Goal: Task Accomplishment & Management: Use online tool/utility

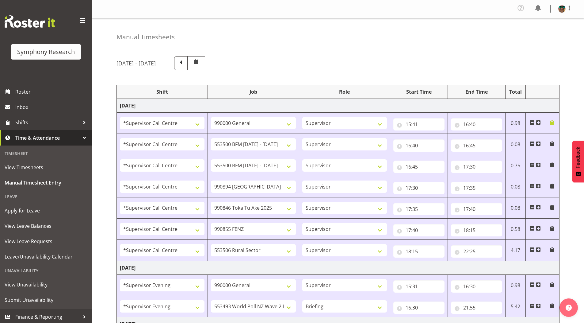
select select "19164"
select select "743"
select select "19164"
select select "10242"
select select "19164"
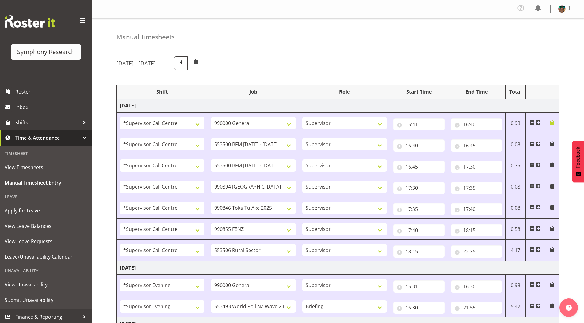
select select "10242"
select select "19164"
select select "10576"
select select "19164"
select select "9426"
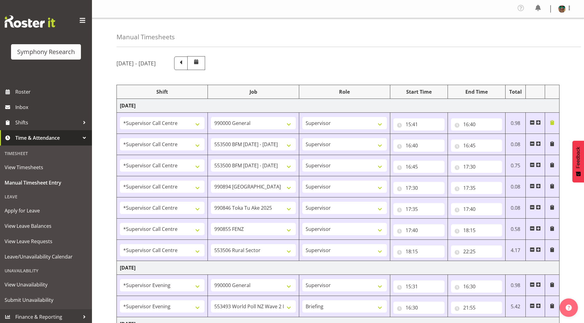
select select "19164"
select select "9636"
select select "19164"
select select "10587"
select select "4583"
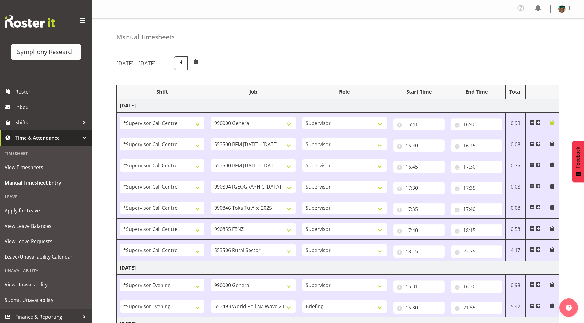
select select "743"
select select "4583"
select select "10527"
select select "297"
select select "1607"
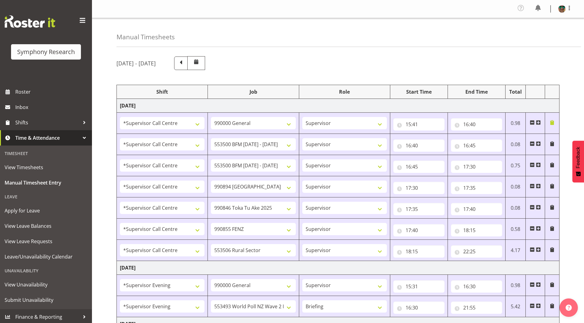
select select "743"
select select "1607"
select select "10587"
select select "4583"
select select "743"
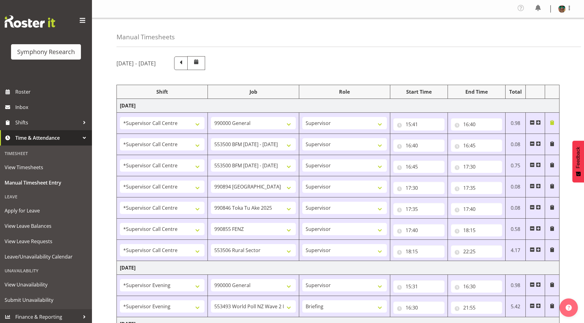
select select "4583"
select select "10242"
select select "4583"
select select "9426"
select select "4583"
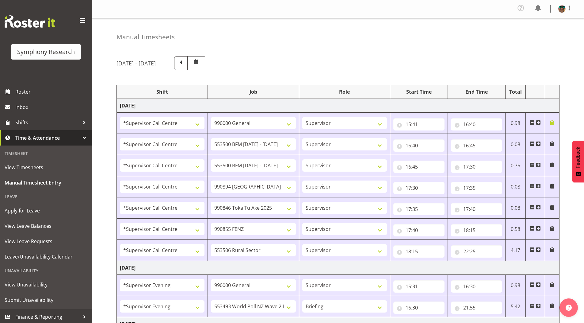
select select "9636"
select select "4583"
select select "10242"
select select "4583"
select select "10585"
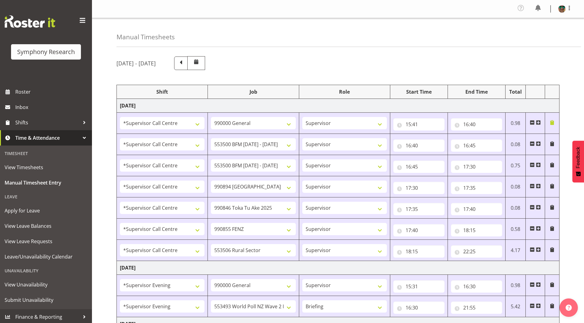
select select "4583"
select select "10587"
select select "4583"
select select "10242"
select select "4583"
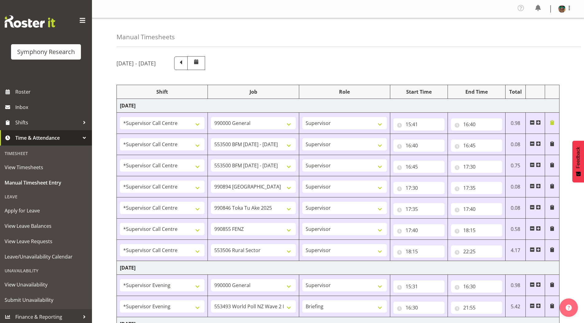
select select "10242"
select select "4583"
select select "10585"
select select "4583"
select select "9636"
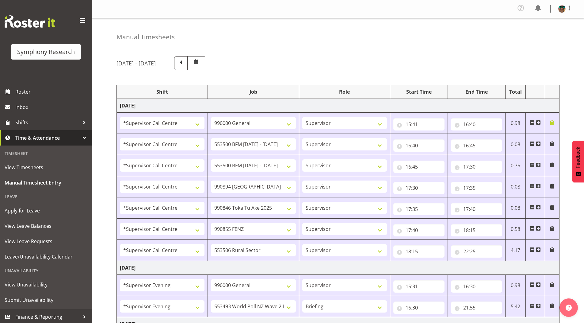
select select "4583"
select select "10587"
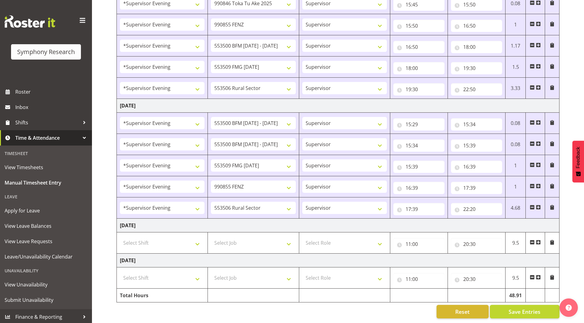
scroll to position [462, 0]
